Goal: Register for event/course

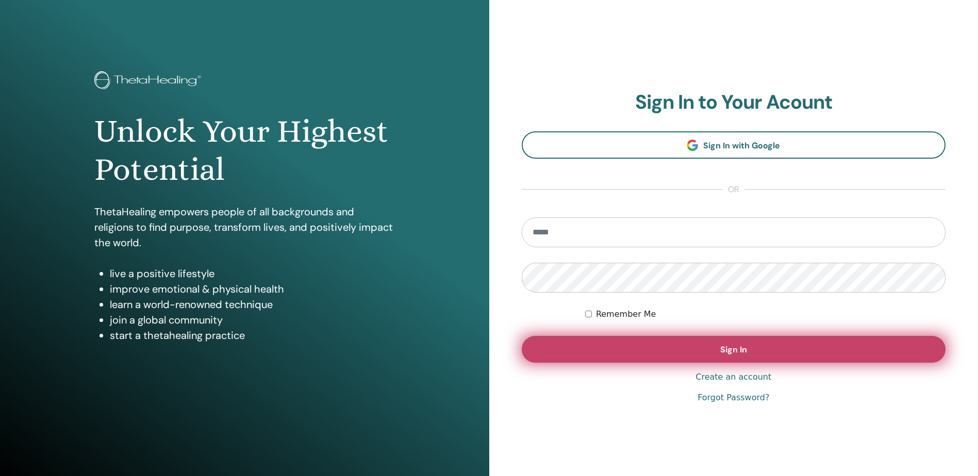
type input "**********"
click at [731, 352] on span "Sign In" at bounding box center [733, 349] width 27 height 11
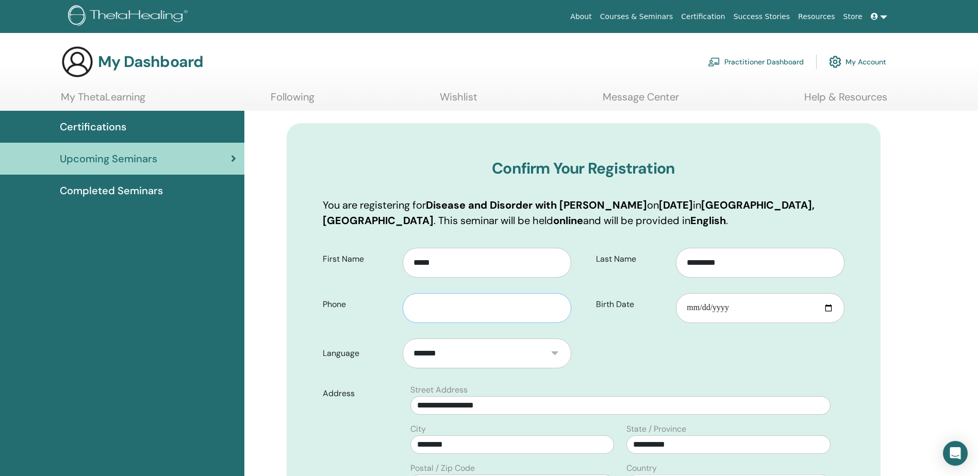
click at [436, 310] on input "text" at bounding box center [487, 308] width 168 height 30
type input "**********"
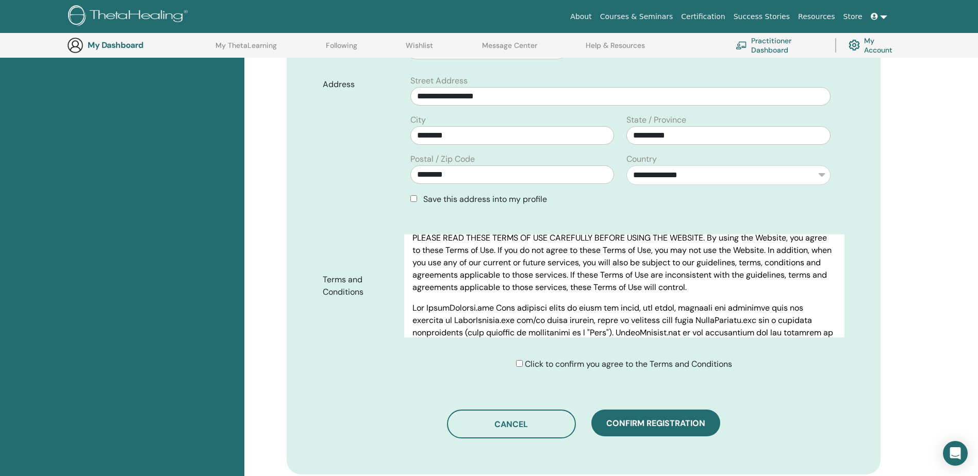
scroll to position [52, 0]
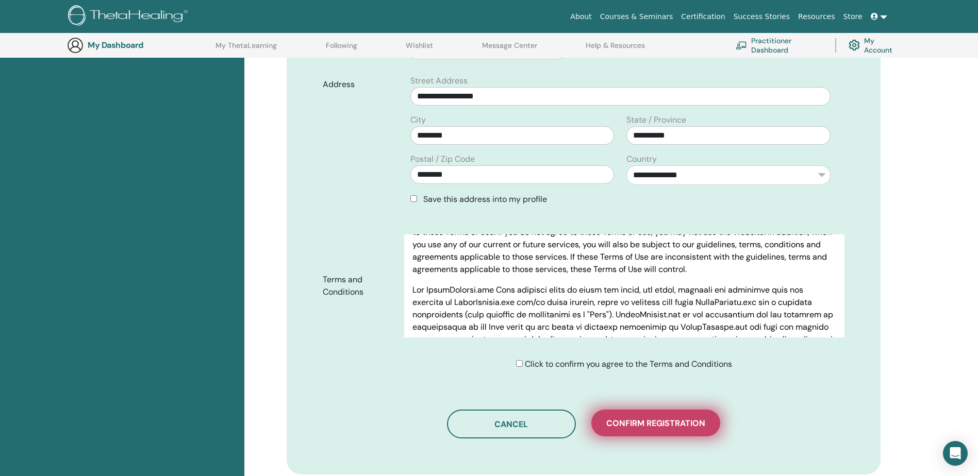
click at [667, 422] on span "Confirm registration" at bounding box center [655, 423] width 99 height 11
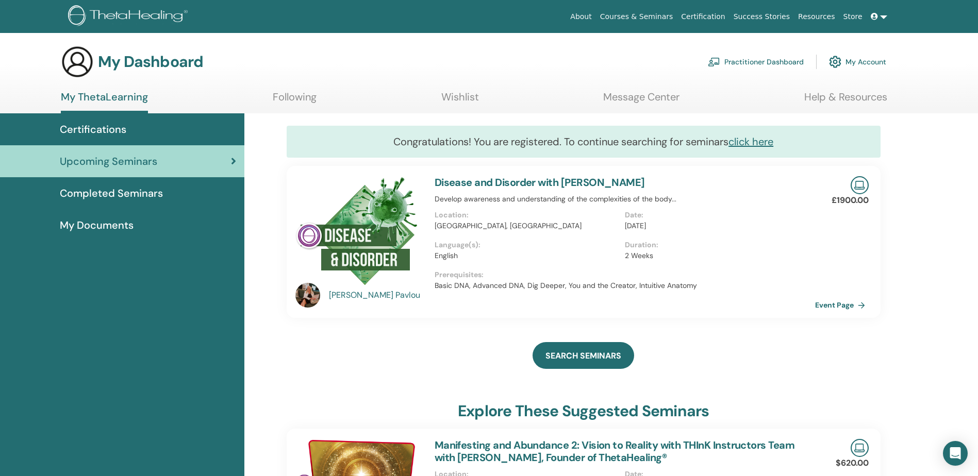
click at [117, 223] on span "My Documents" at bounding box center [97, 225] width 74 height 15
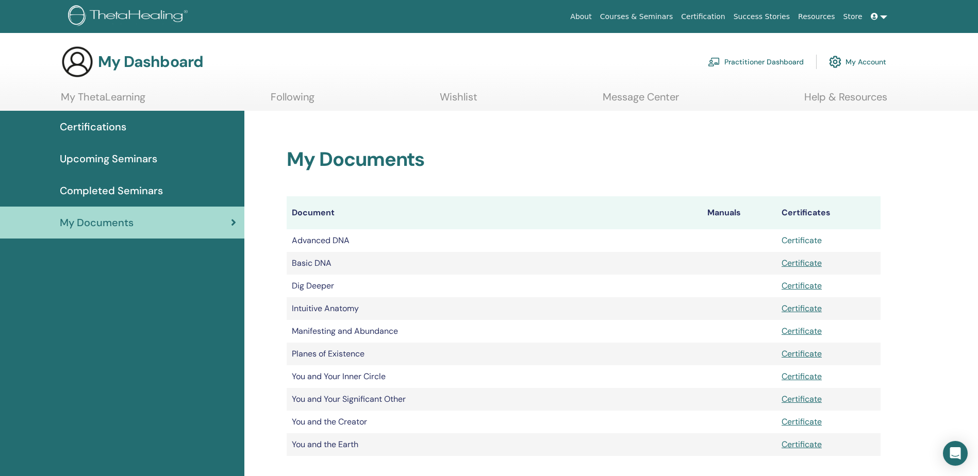
click at [796, 241] on link "Certificate" at bounding box center [802, 240] width 40 height 11
click at [945, 147] on div "My Documents Document Manuals Certificates Advanced DNA Certificate Basic DNA C…" at bounding box center [611, 346] width 734 height 471
click at [156, 186] on span "Completed Seminars" at bounding box center [111, 190] width 103 height 15
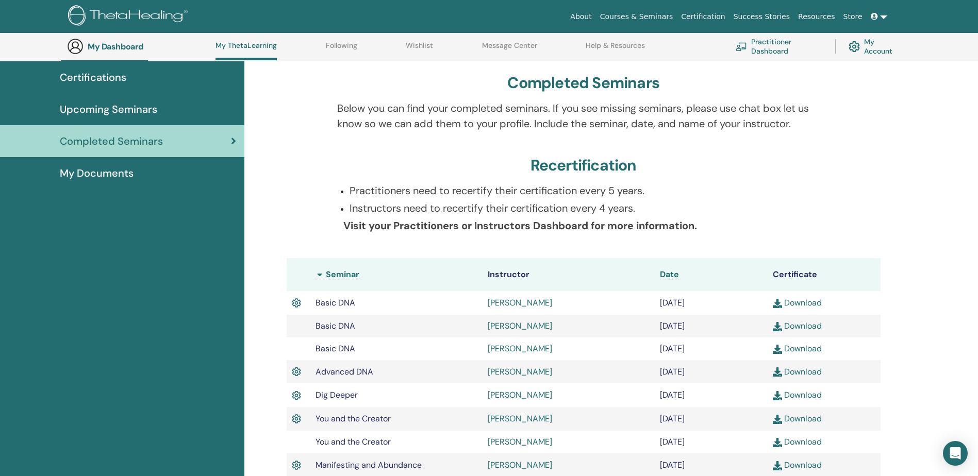
scroll to position [79, 0]
